Goal: Information Seeking & Learning: Learn about a topic

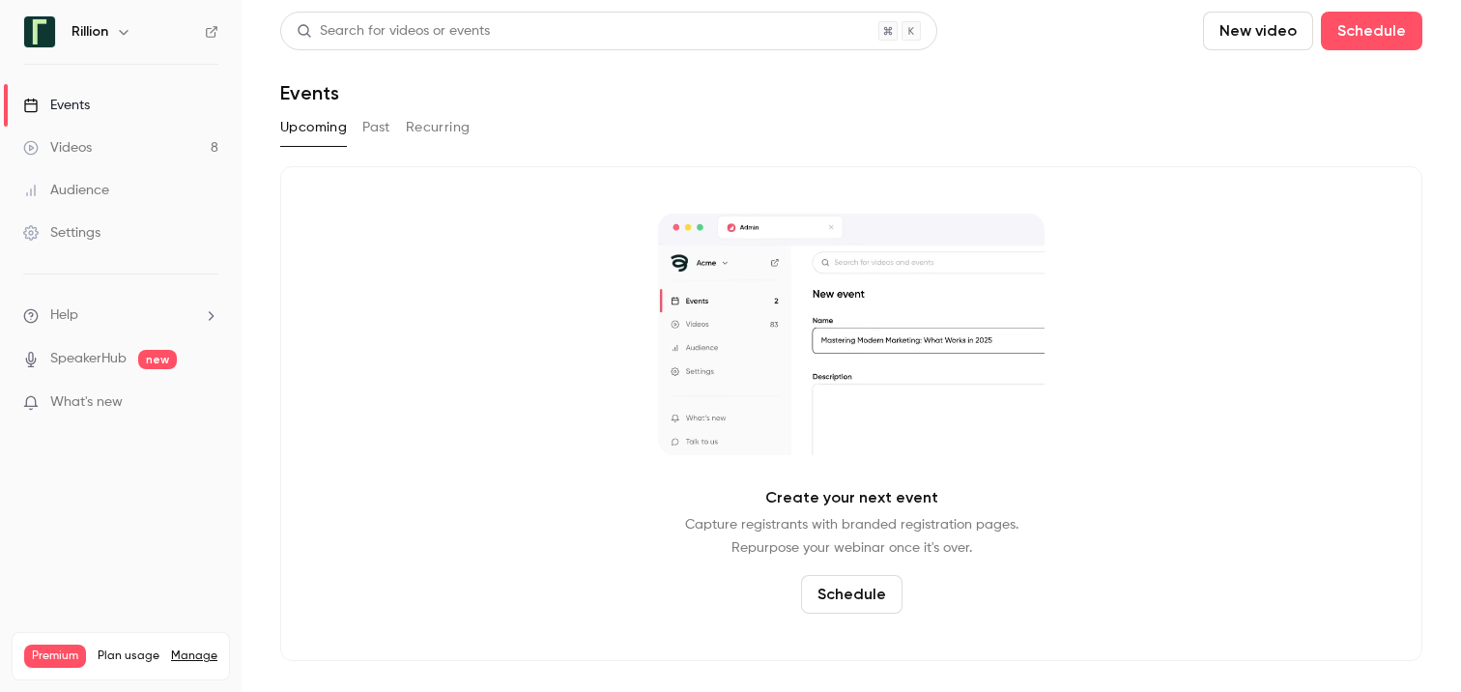
click at [364, 129] on button "Past" at bounding box center [376, 127] width 28 height 31
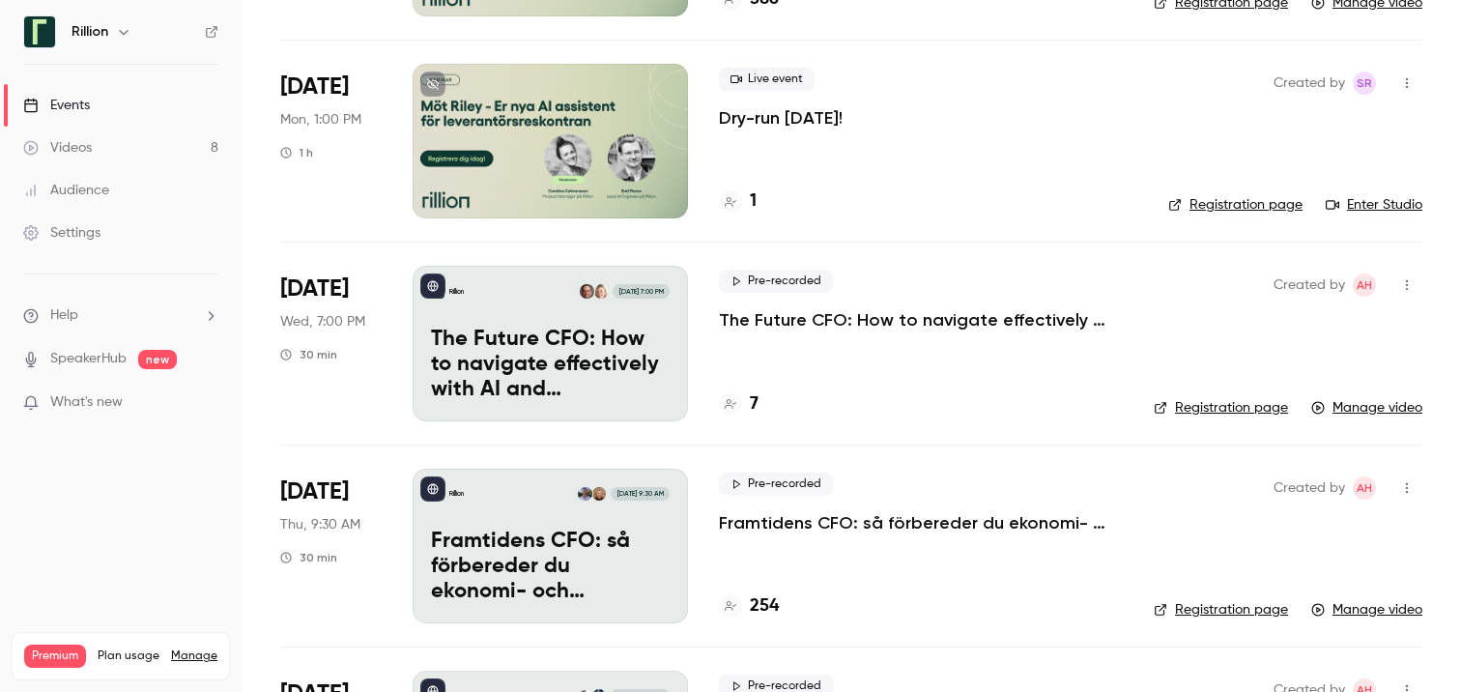
scroll to position [1282, 0]
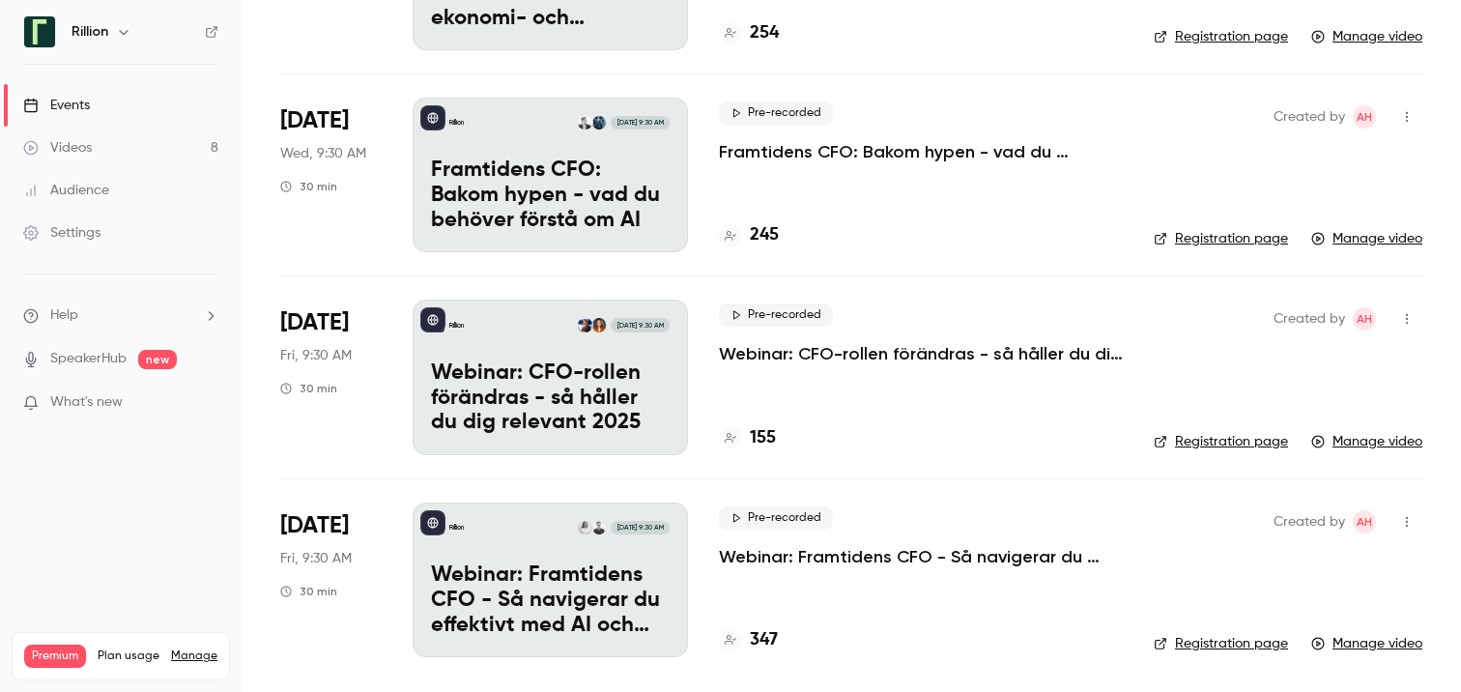
click at [820, 565] on p "Webinar: Framtidens CFO - Så navigerar du effektivt med AI och automation" at bounding box center [921, 556] width 404 height 23
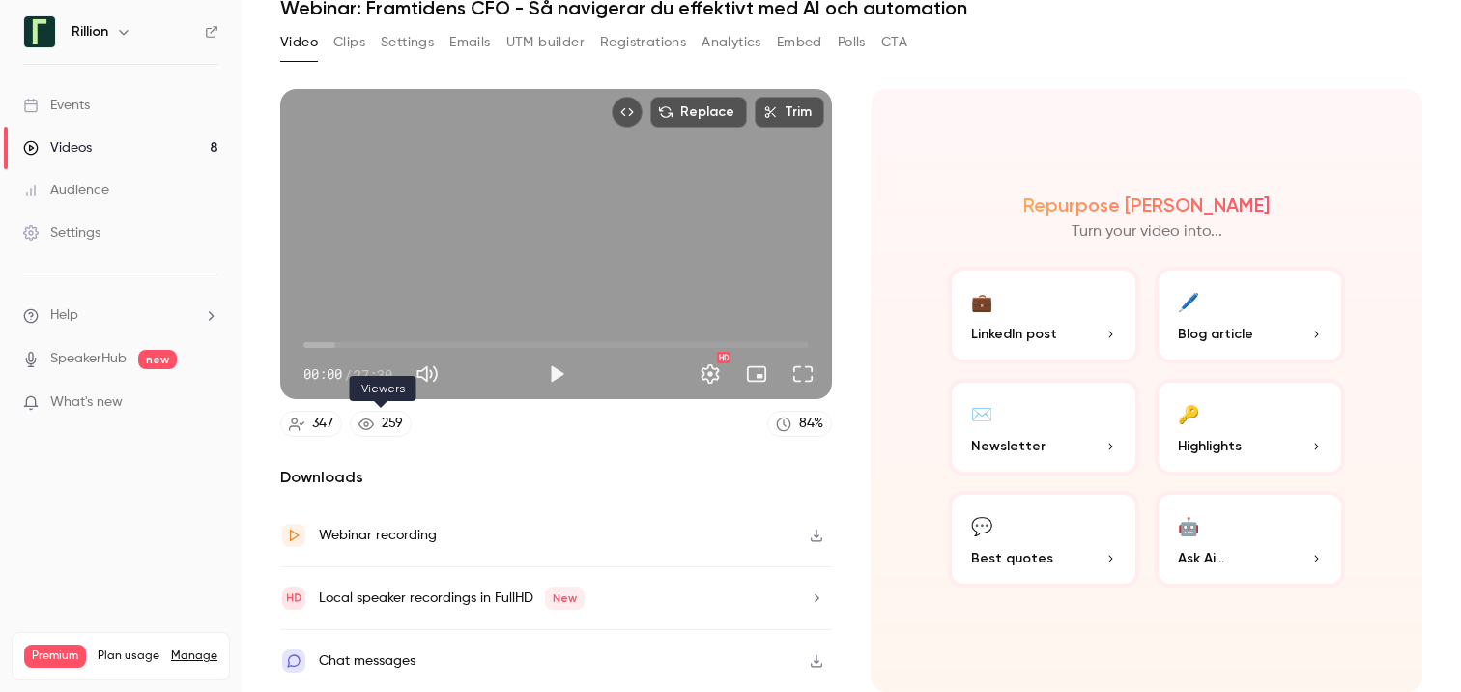
click at [369, 421] on icon at bounding box center [365, 423] width 15 height 15
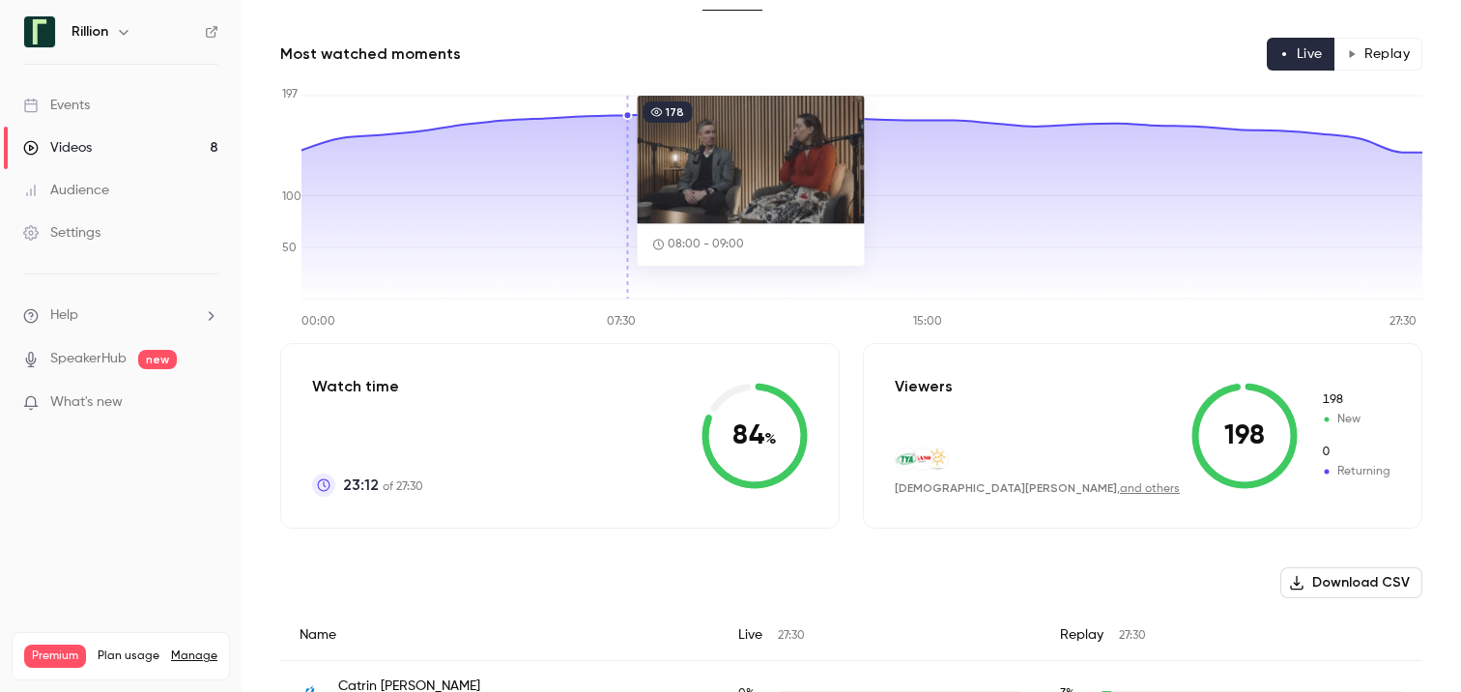
scroll to position [133, 0]
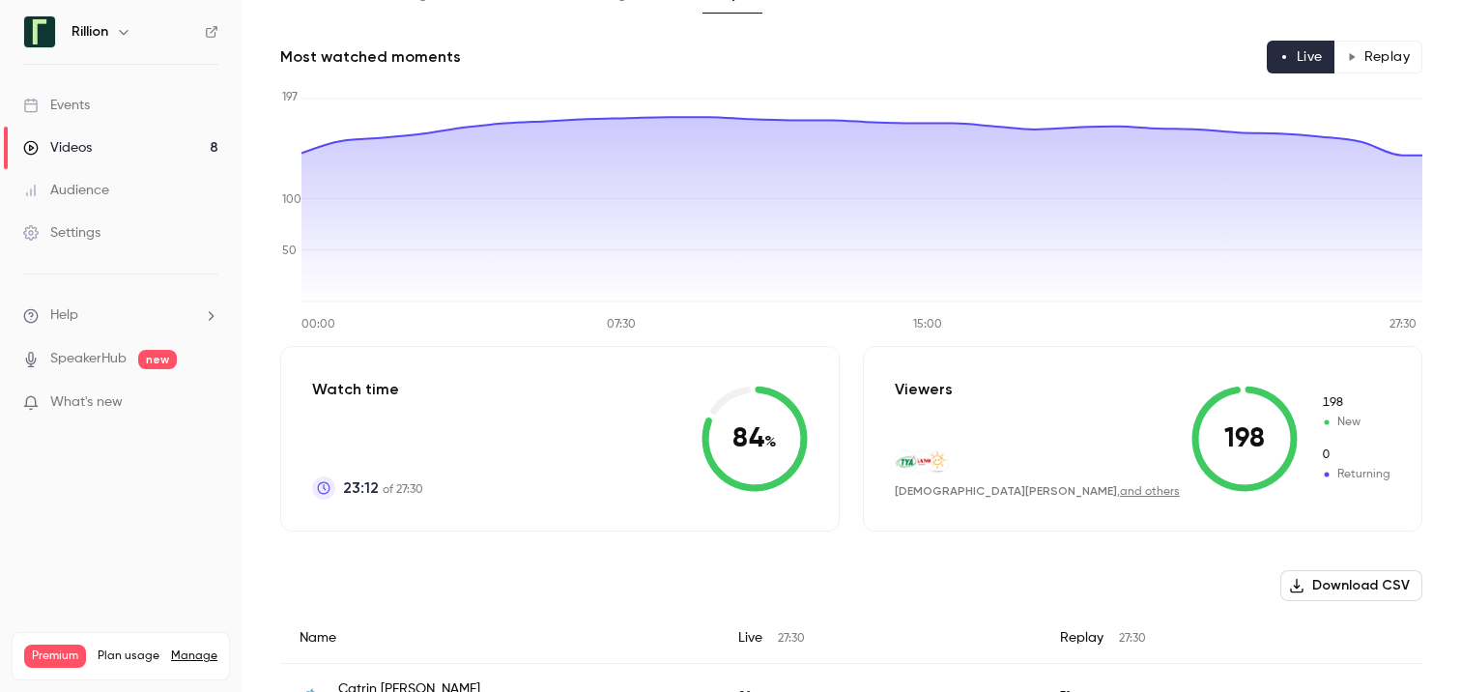
scroll to position [85, 0]
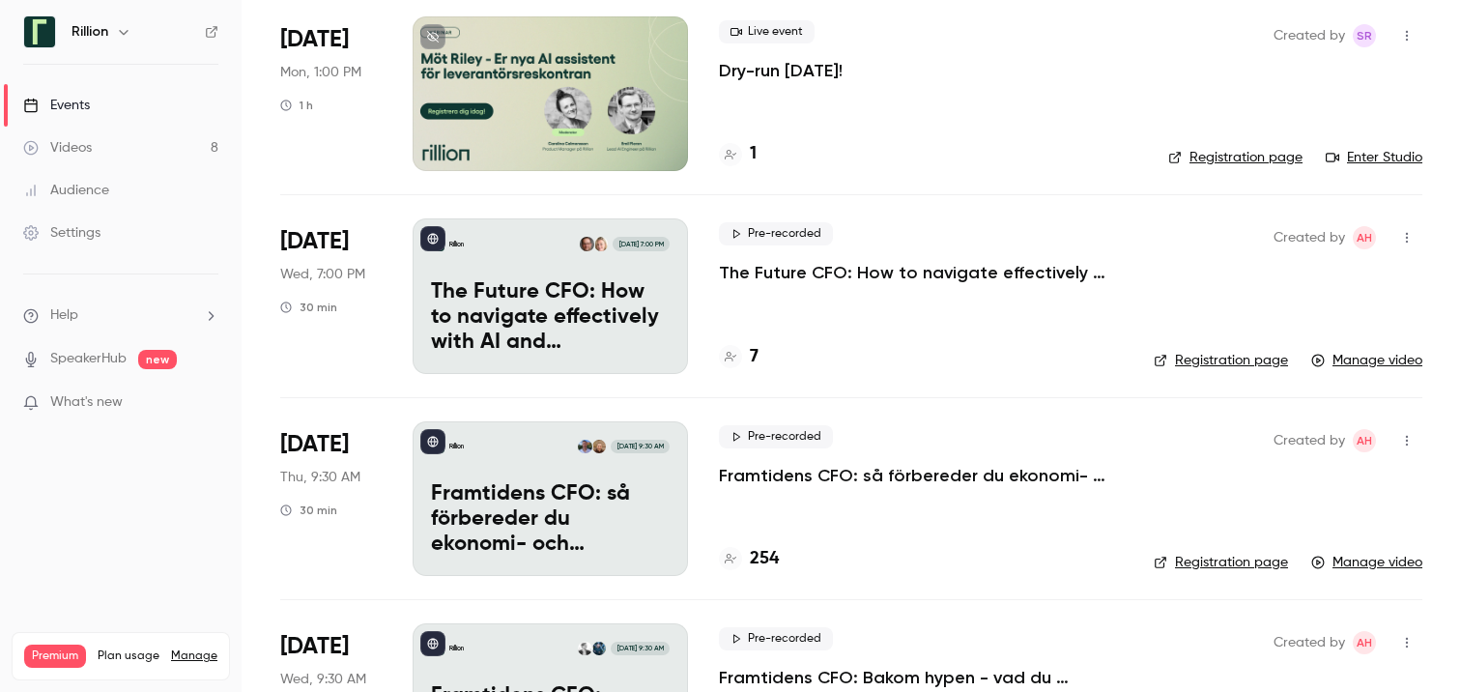
scroll to position [1282, 0]
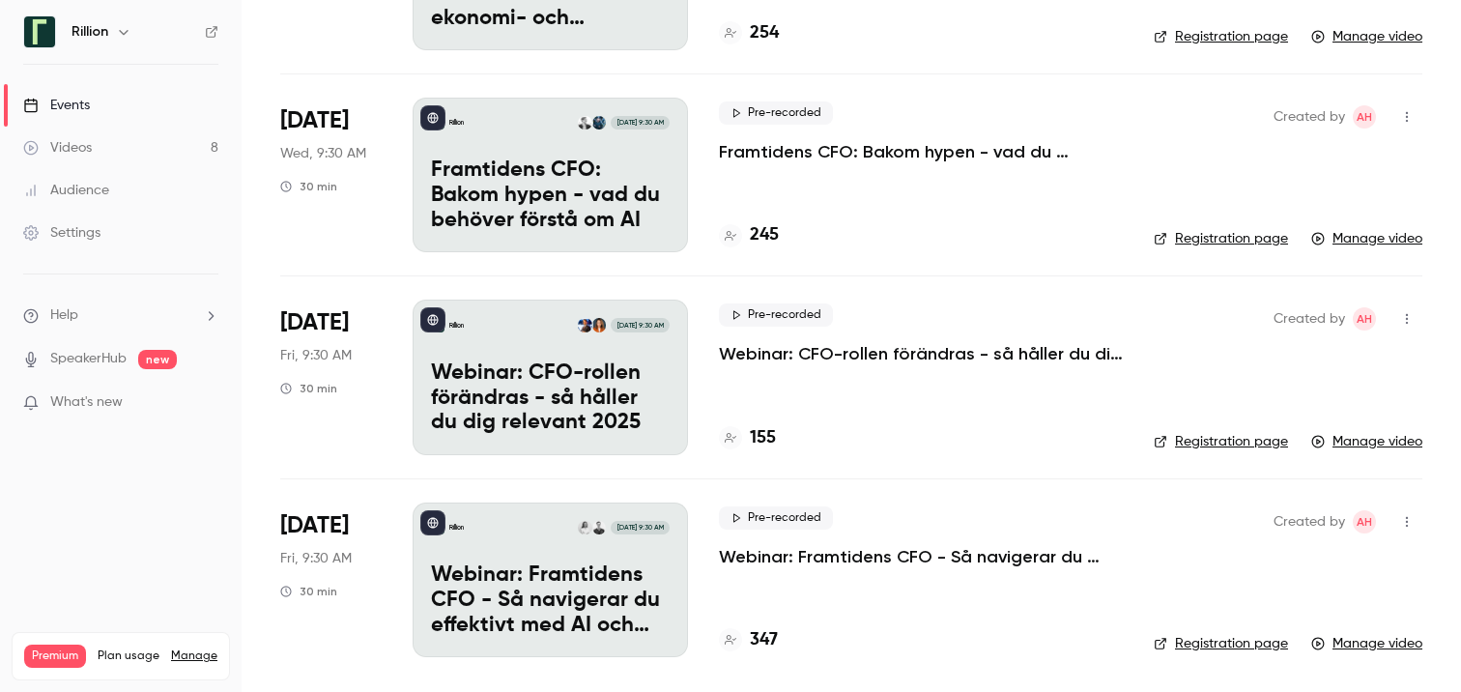
click at [825, 350] on p "Webinar: CFO-rollen förändras - så håller du dig relevant 2025" at bounding box center [921, 353] width 404 height 23
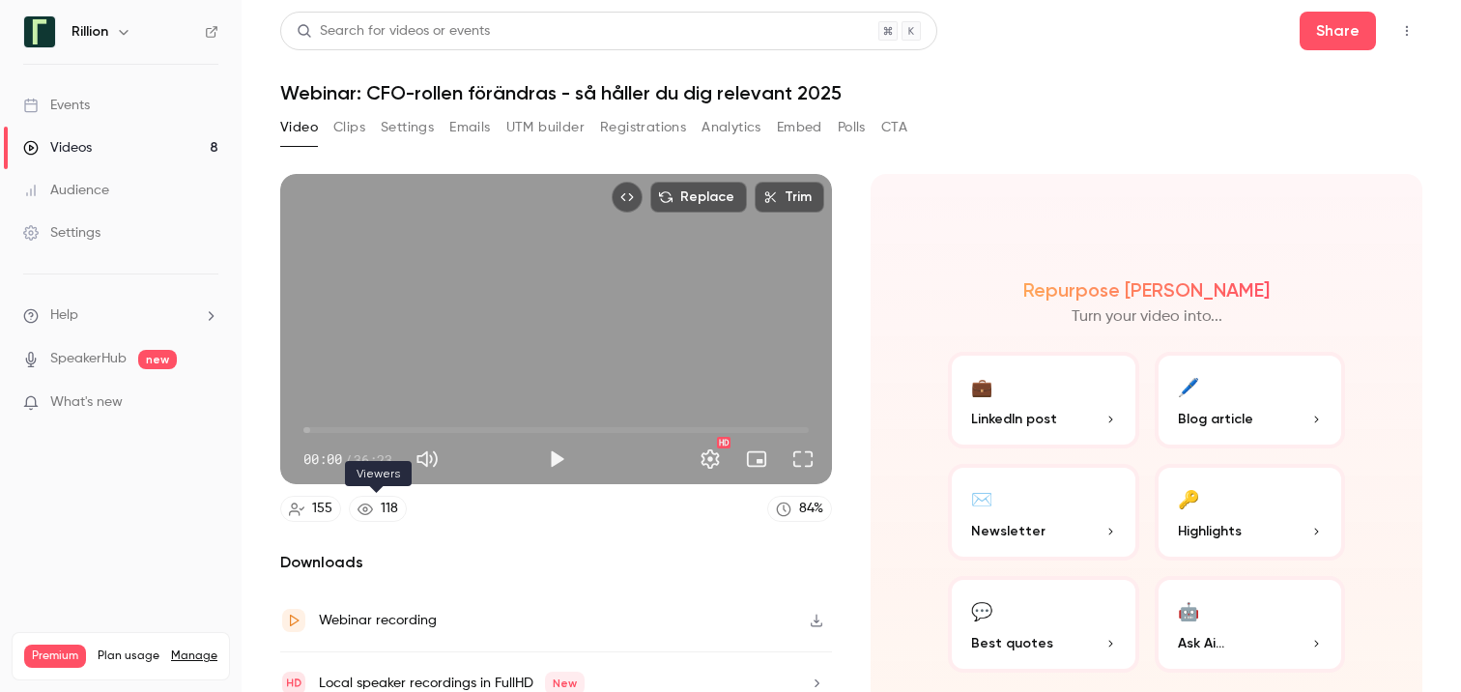
click at [367, 513] on icon at bounding box center [364, 509] width 15 height 12
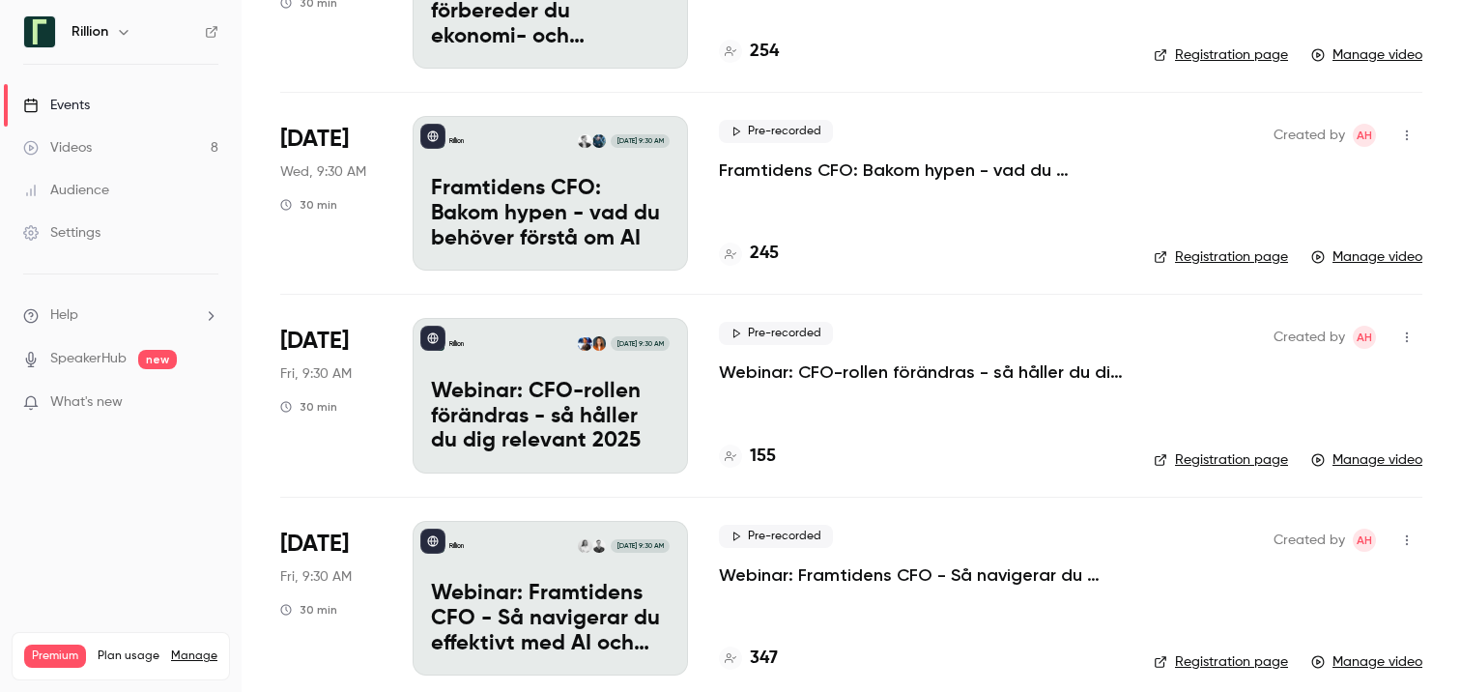
scroll to position [1252, 0]
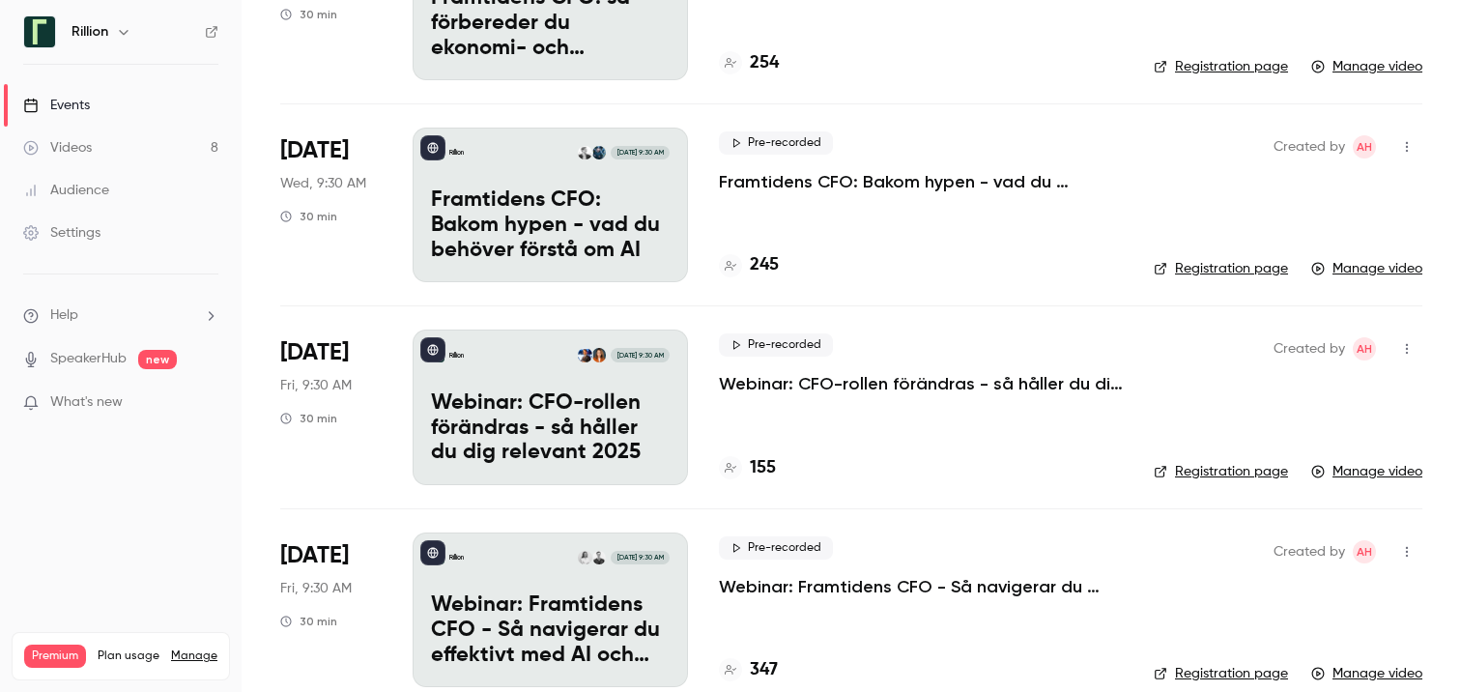
click at [791, 186] on p "Framtidens CFO: Bakom hypen - vad du behöver förstå om AI" at bounding box center [921, 181] width 404 height 23
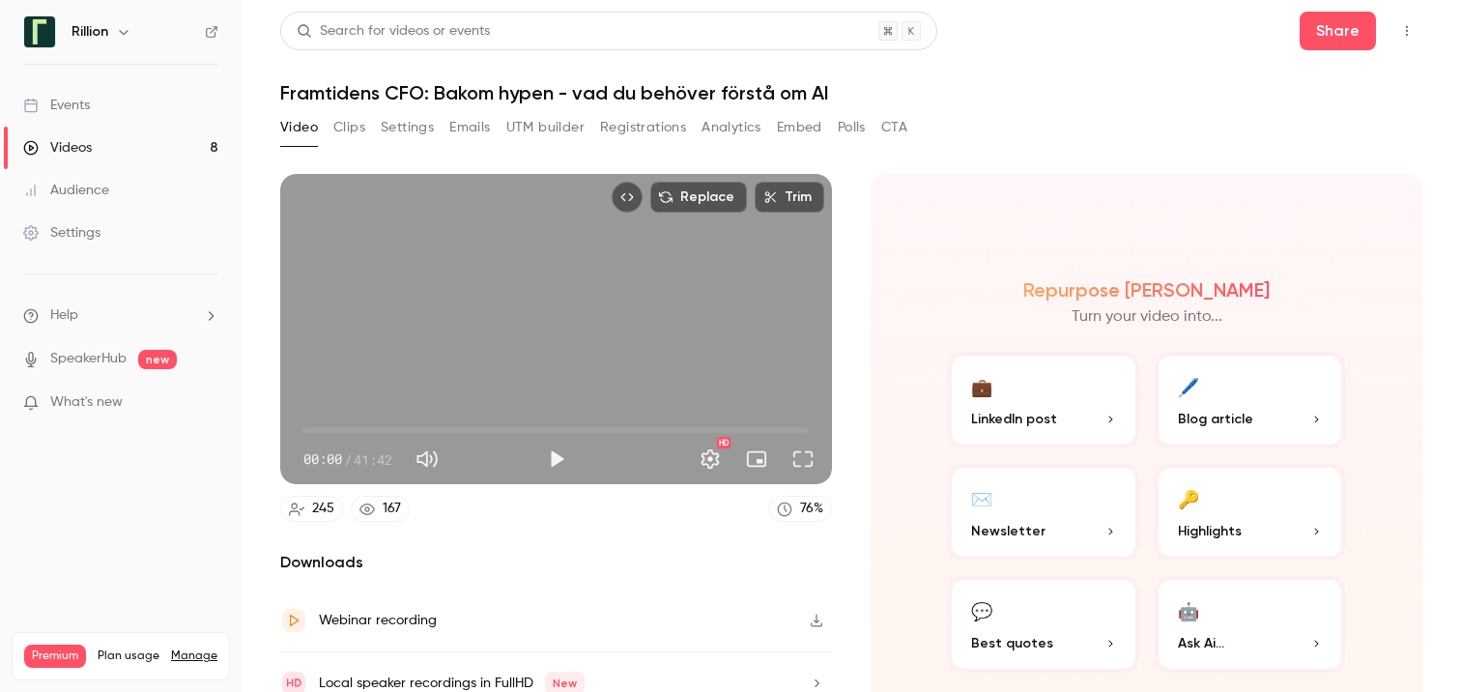
click at [387, 512] on div "167" at bounding box center [392, 508] width 18 height 20
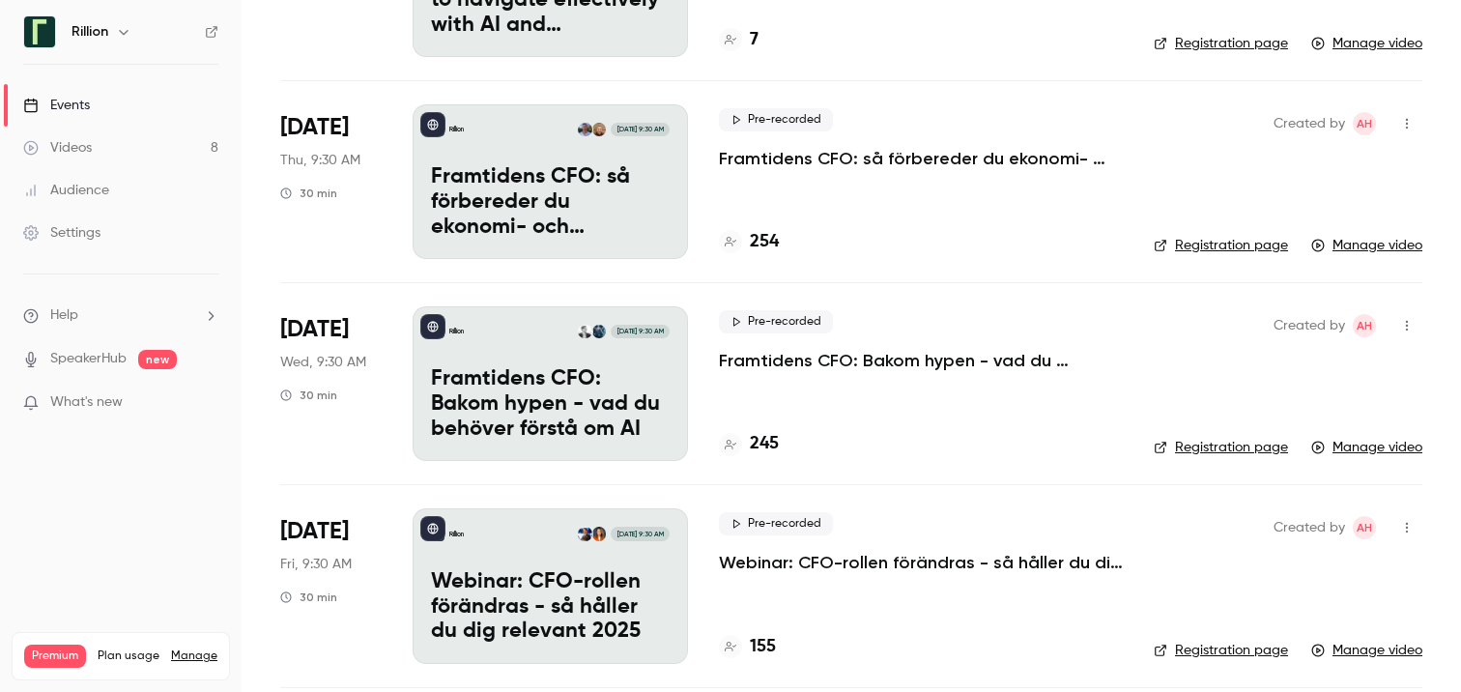
scroll to position [1075, 0]
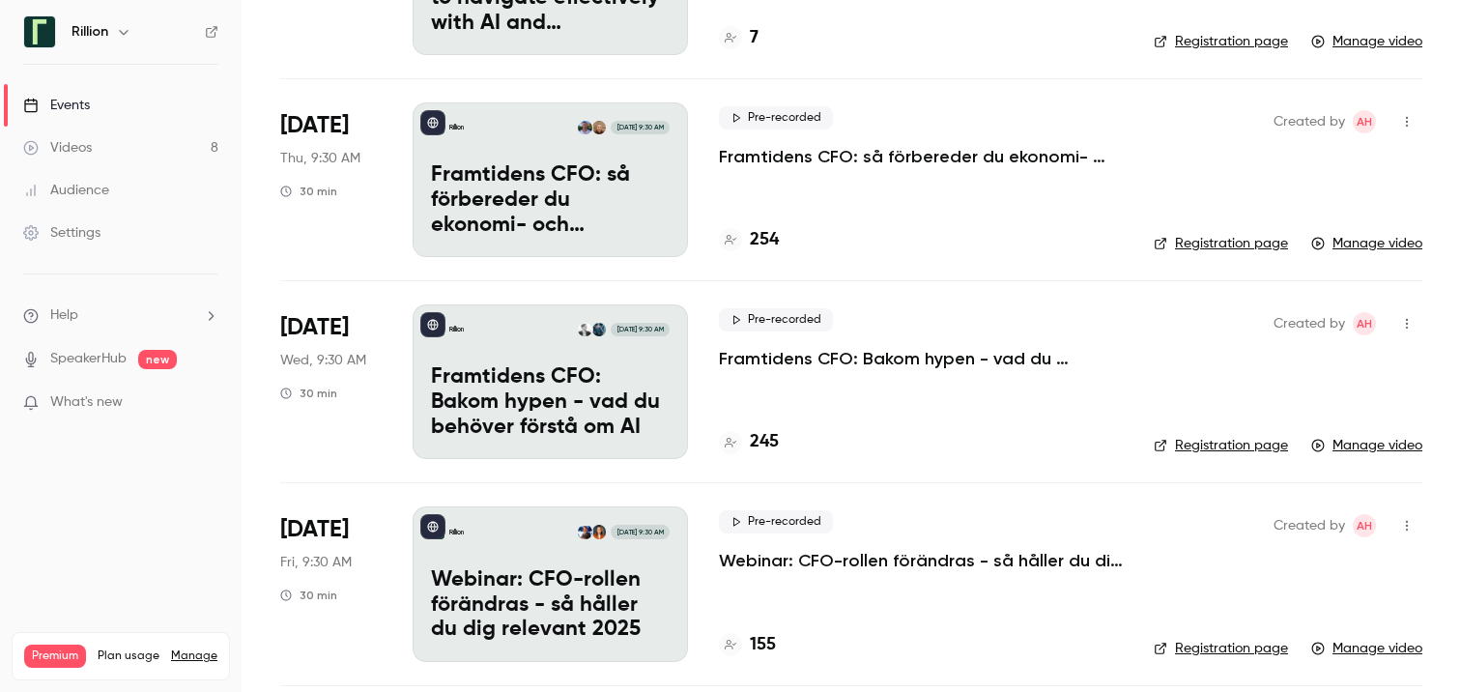
click at [743, 155] on p "Framtidens CFO: så förbereder du ekonomi- och finansfunktionen för AI-eran​" at bounding box center [921, 156] width 404 height 23
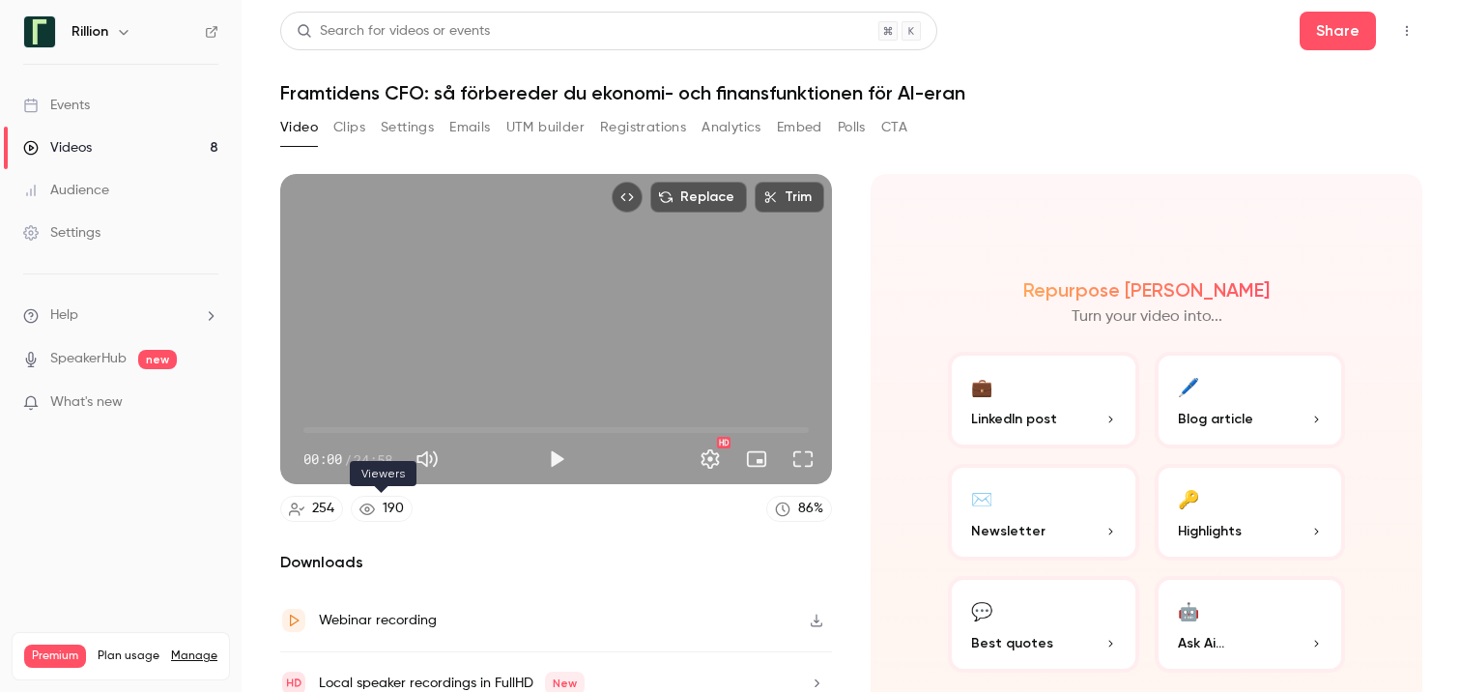
click at [399, 507] on div "190" at bounding box center [393, 508] width 21 height 20
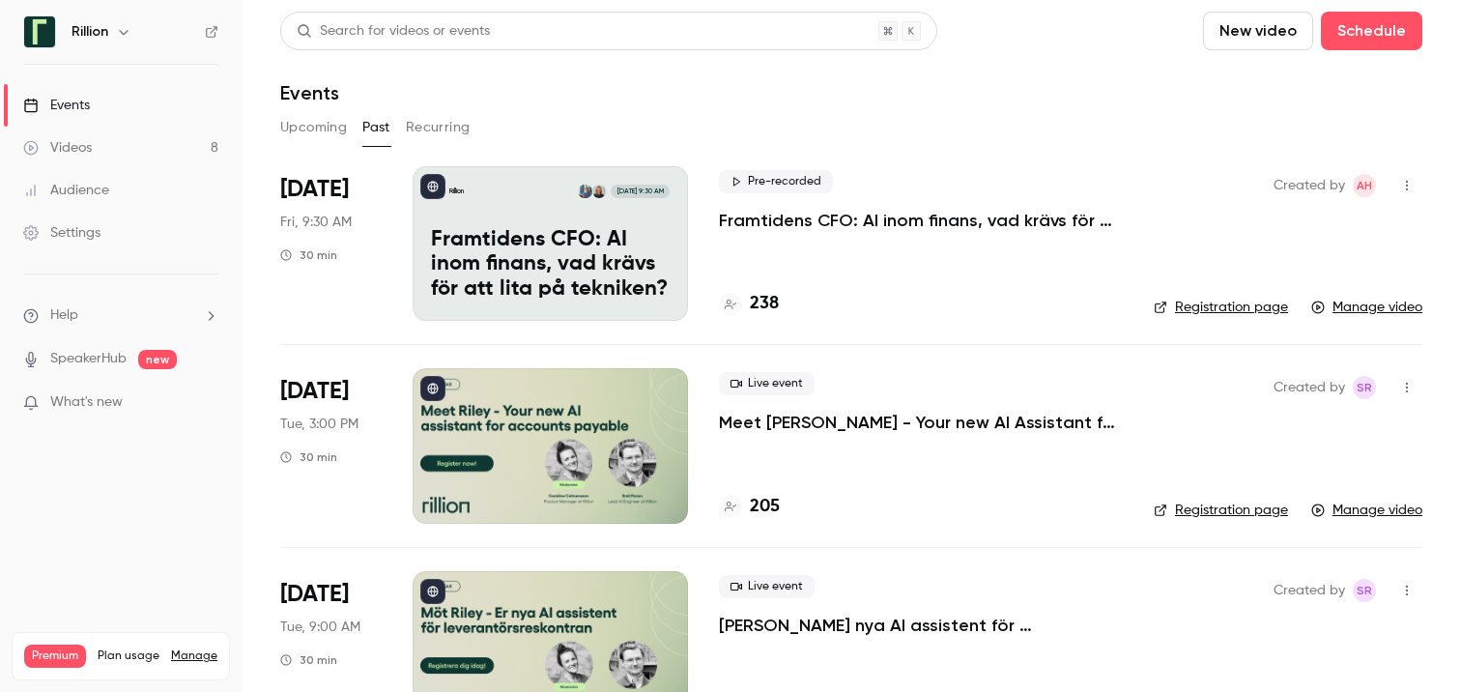
click at [842, 223] on p "Framtidens CFO: AI inom finans, vad krävs för att lita på tekniken?​" at bounding box center [921, 220] width 404 height 23
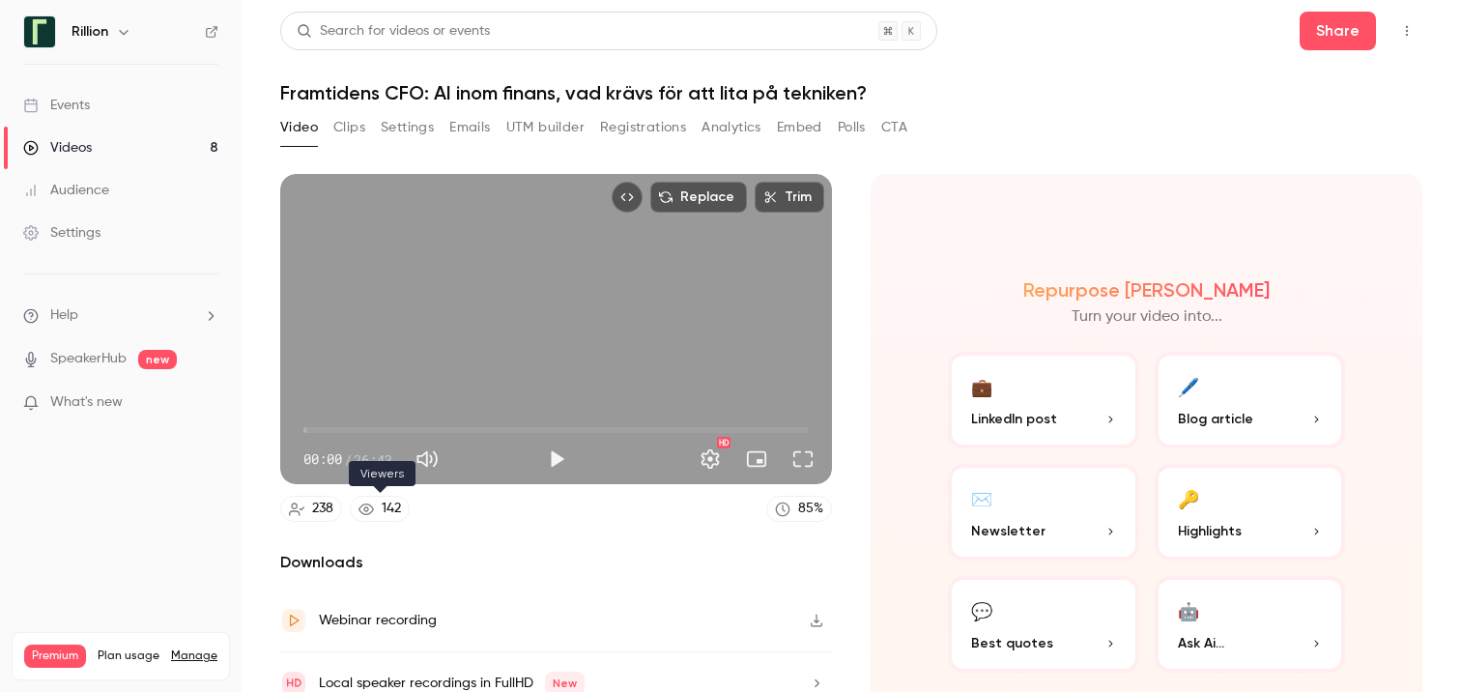
click at [395, 505] on div "142" at bounding box center [391, 508] width 19 height 20
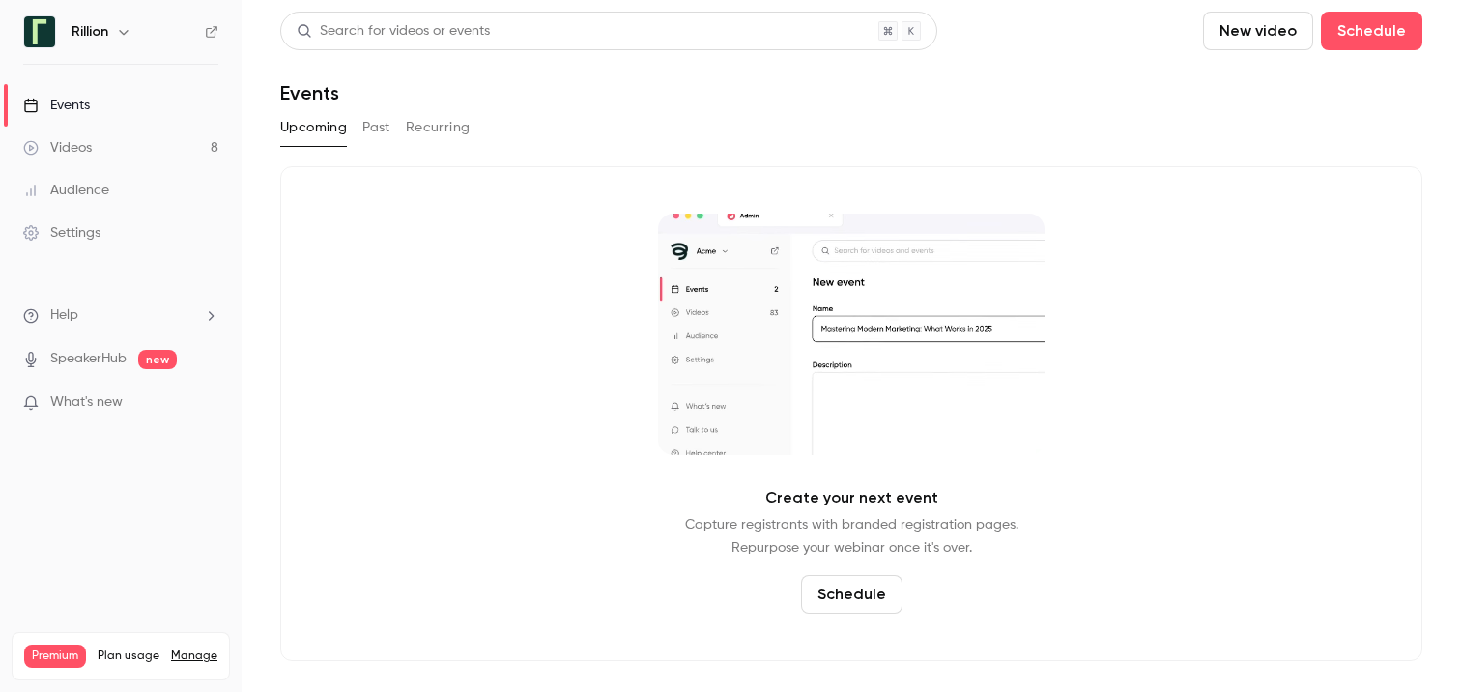
click at [370, 131] on button "Past" at bounding box center [376, 127] width 28 height 31
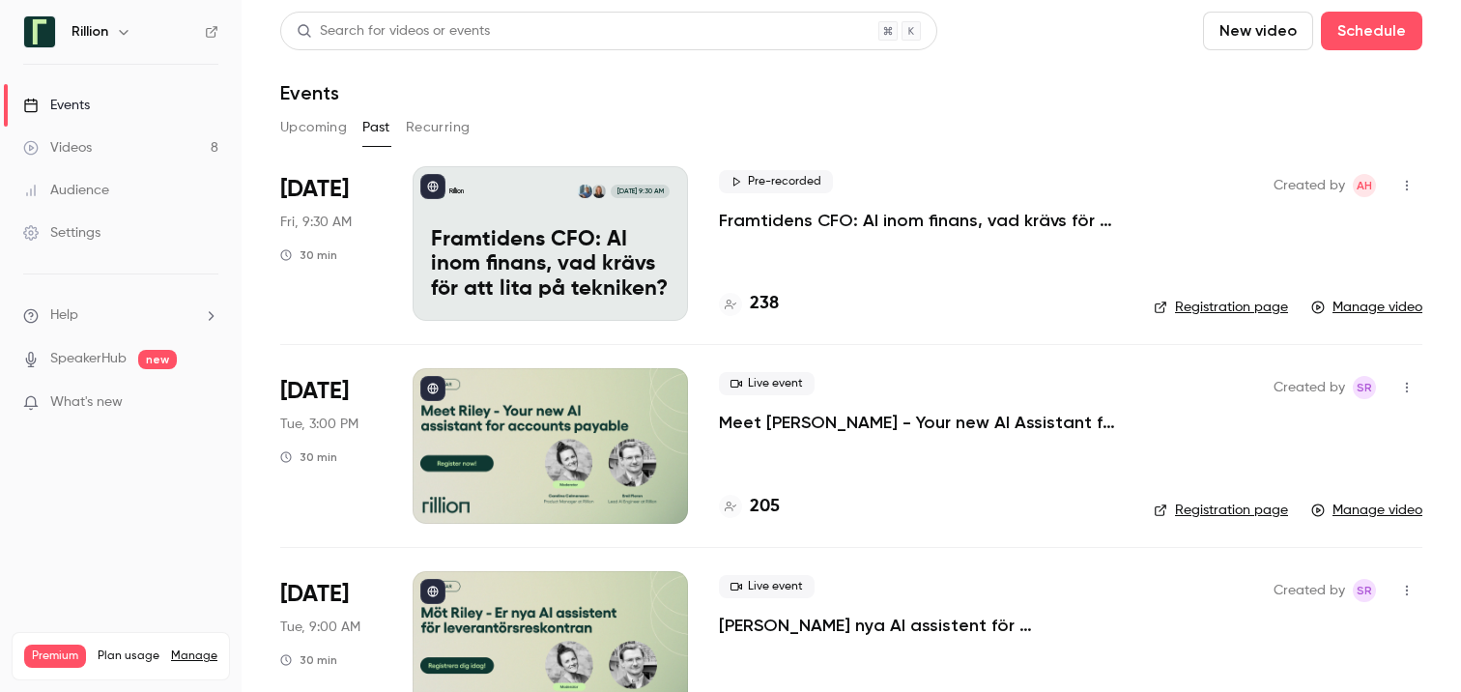
scroll to position [1282, 0]
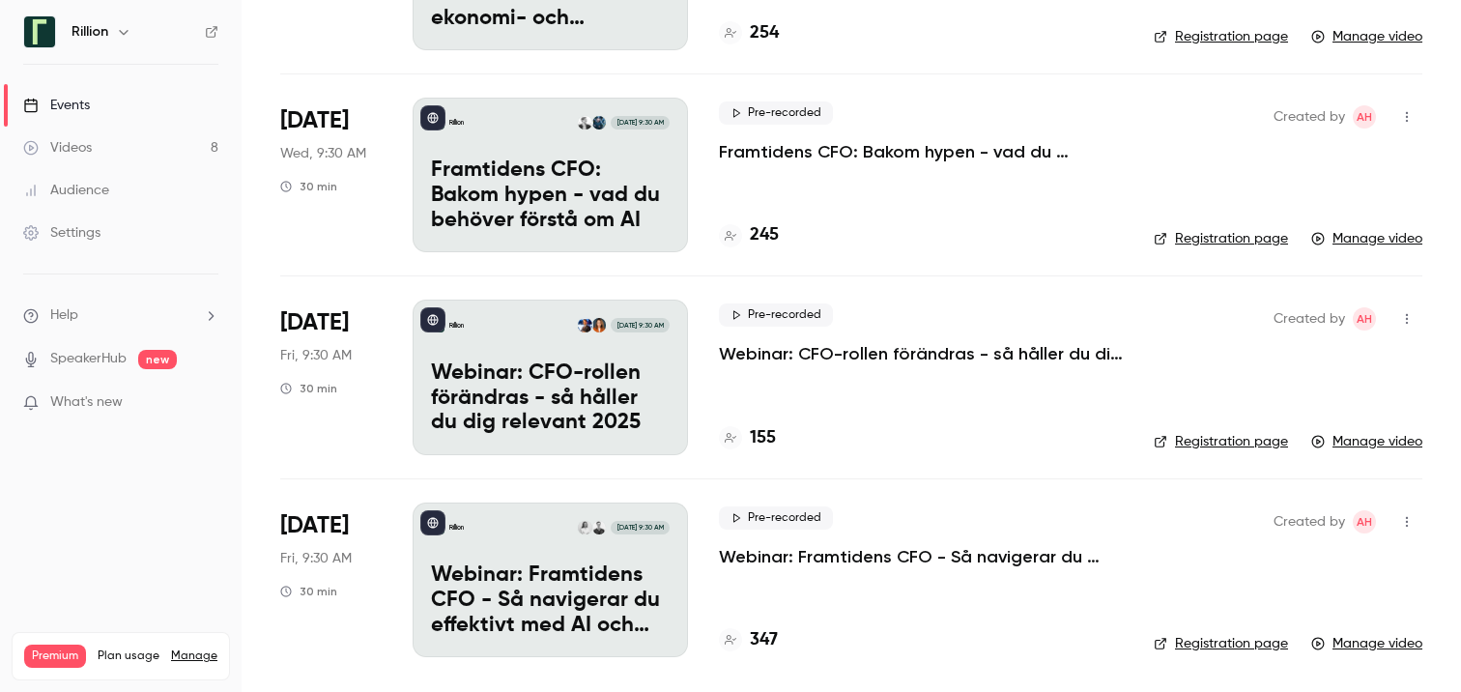
click at [789, 565] on p "Webinar: Framtidens CFO - Så navigerar du effektivt med AI och automation" at bounding box center [921, 556] width 404 height 23
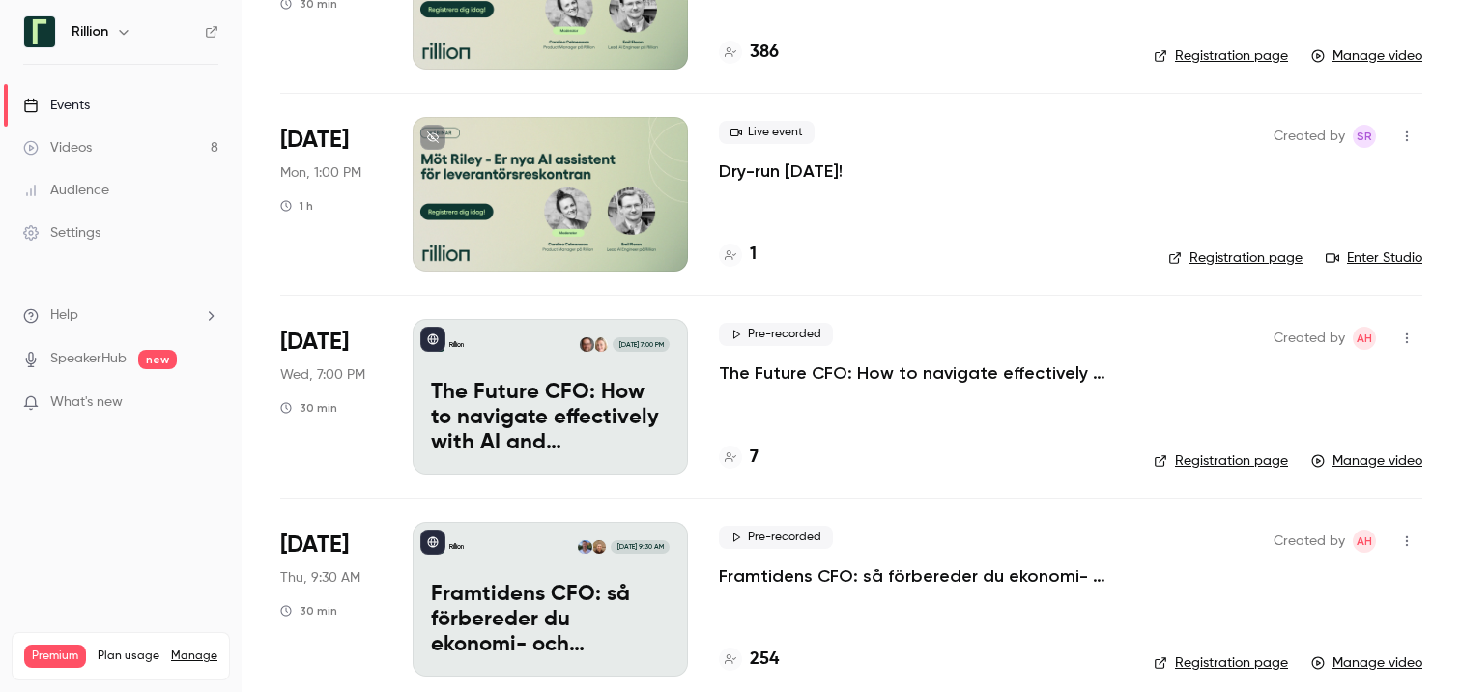
scroll to position [1282, 0]
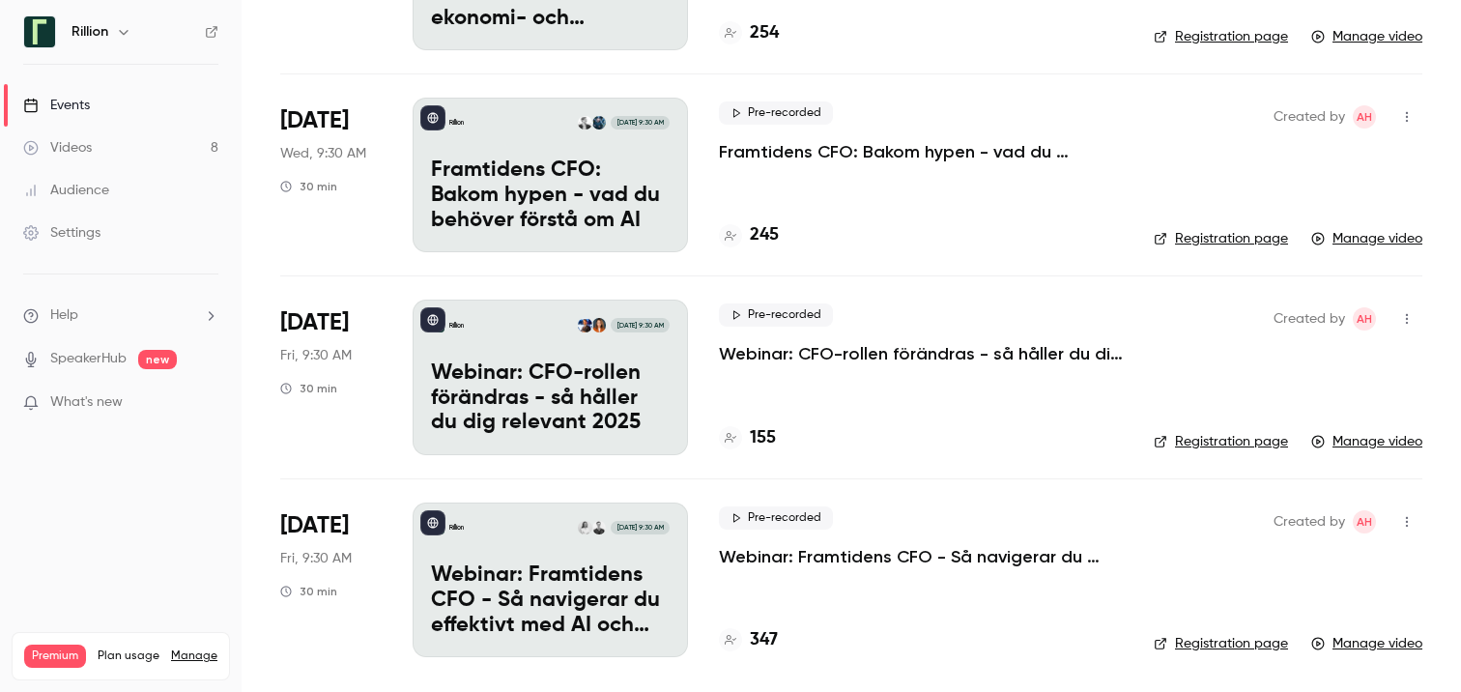
click at [843, 357] on p "Webinar: CFO-rollen förändras - så håller du dig relevant 2025" at bounding box center [921, 353] width 404 height 23
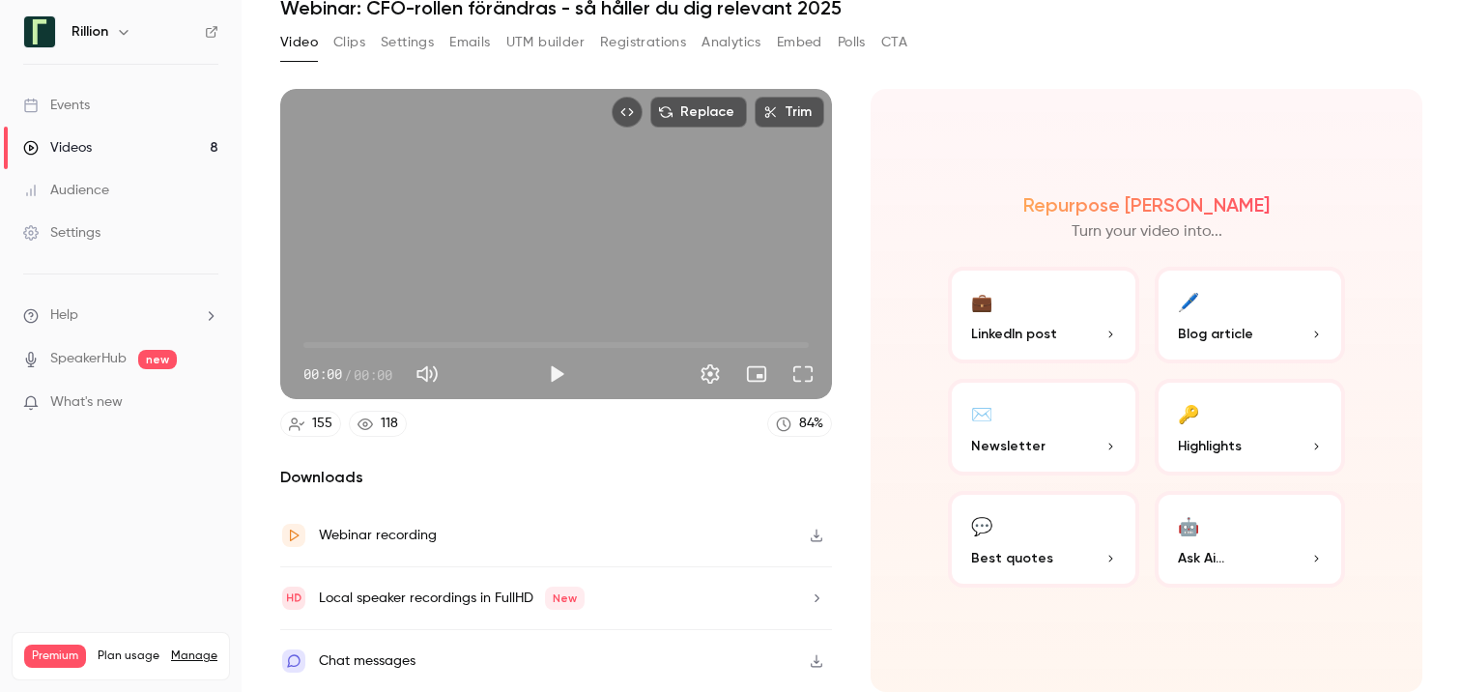
scroll to position [78, 0]
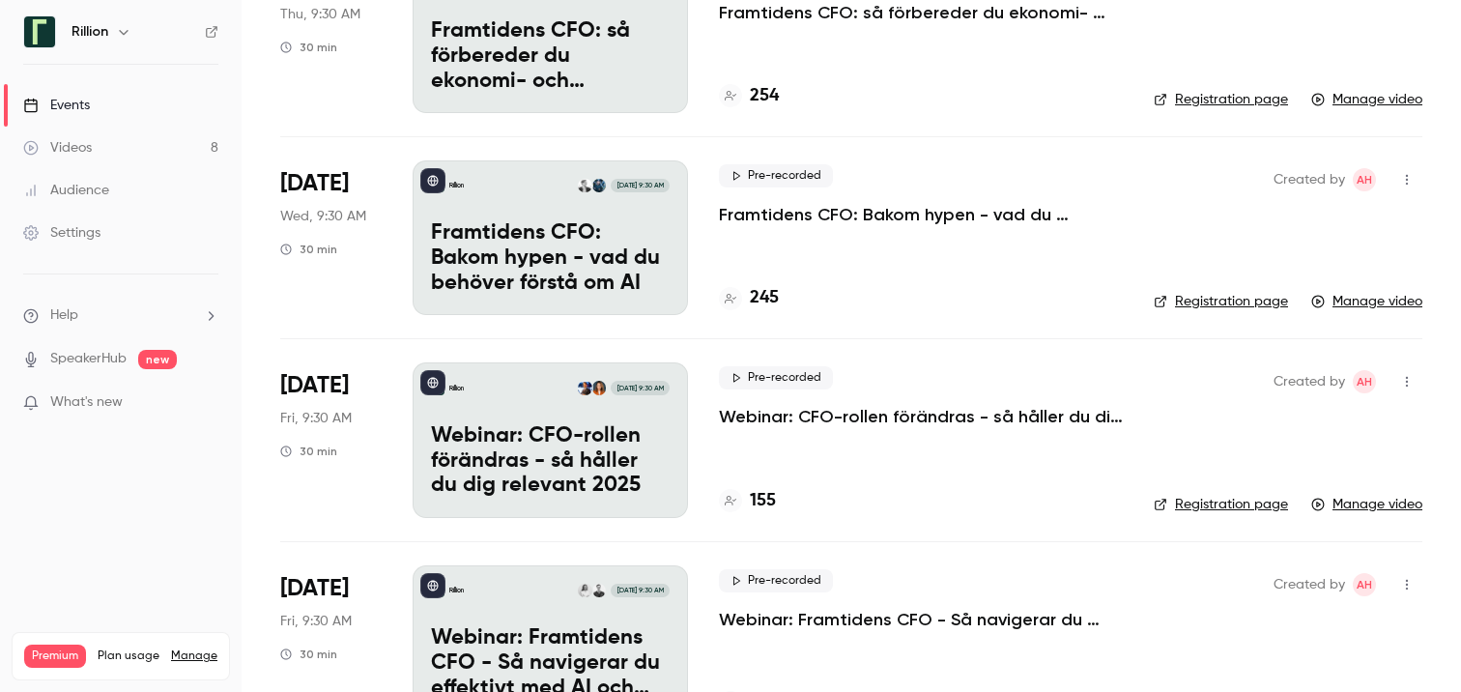
scroll to position [1212, 0]
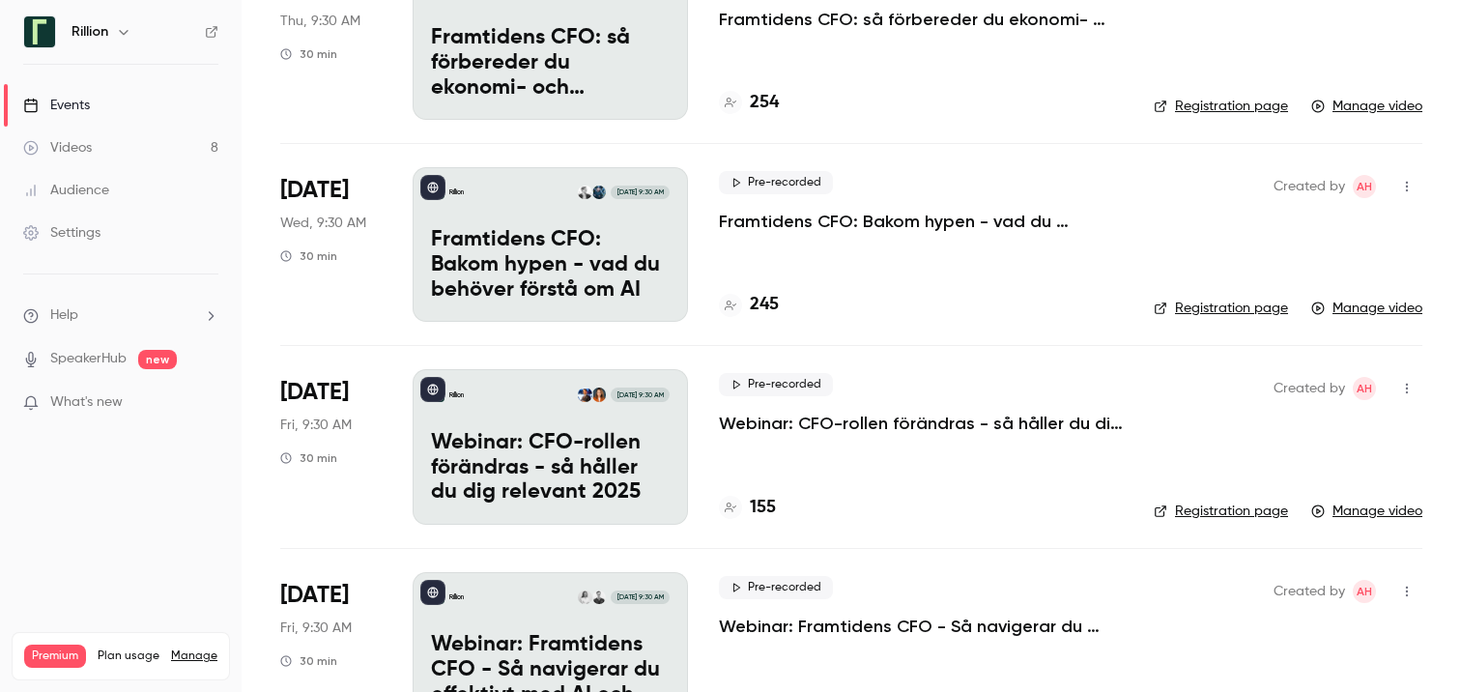
click at [832, 225] on p "Framtidens CFO: Bakom hypen - vad du behöver förstå om AI" at bounding box center [921, 221] width 404 height 23
